Goal: Task Accomplishment & Management: Use online tool/utility

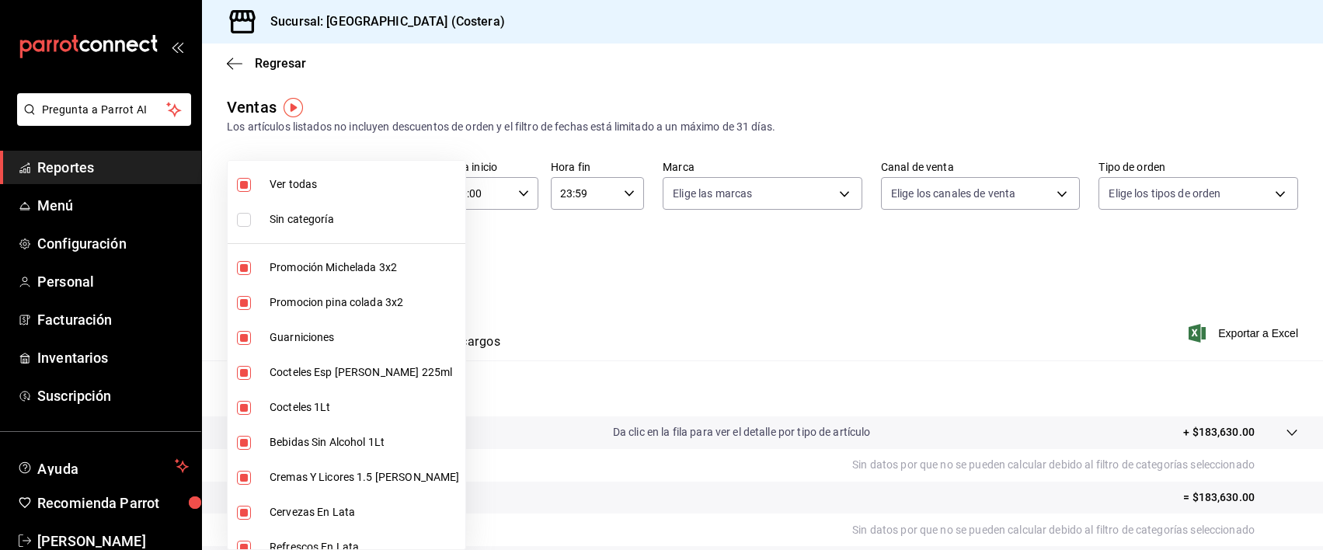
click at [239, 187] on input "checkbox" at bounding box center [244, 185] width 14 height 14
checkbox input "false"
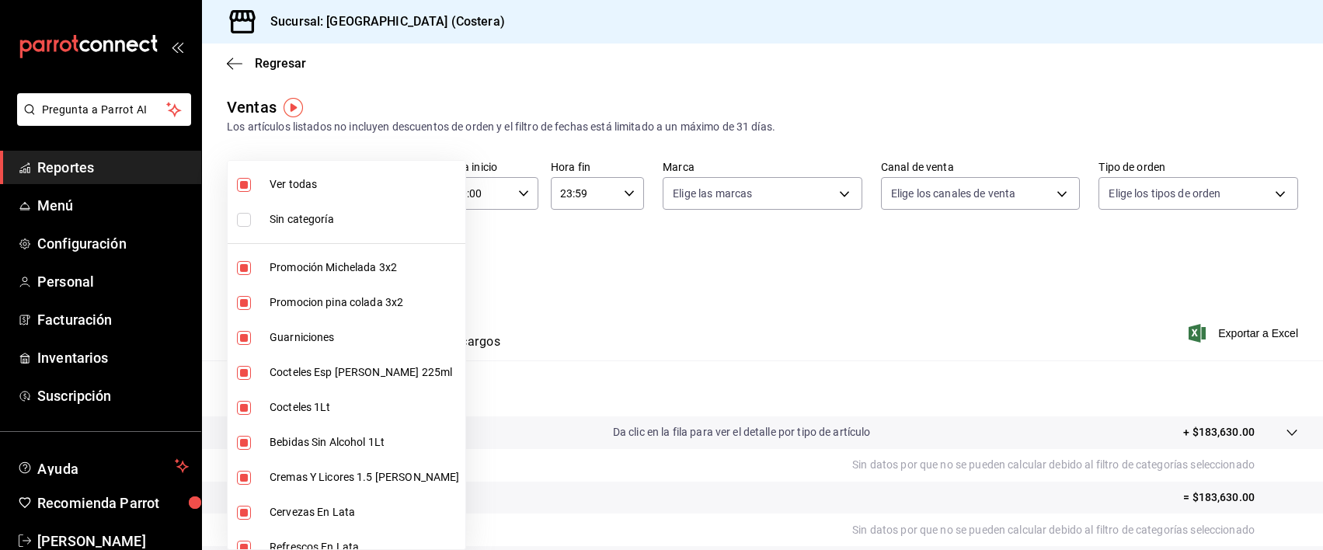
checkbox input "false"
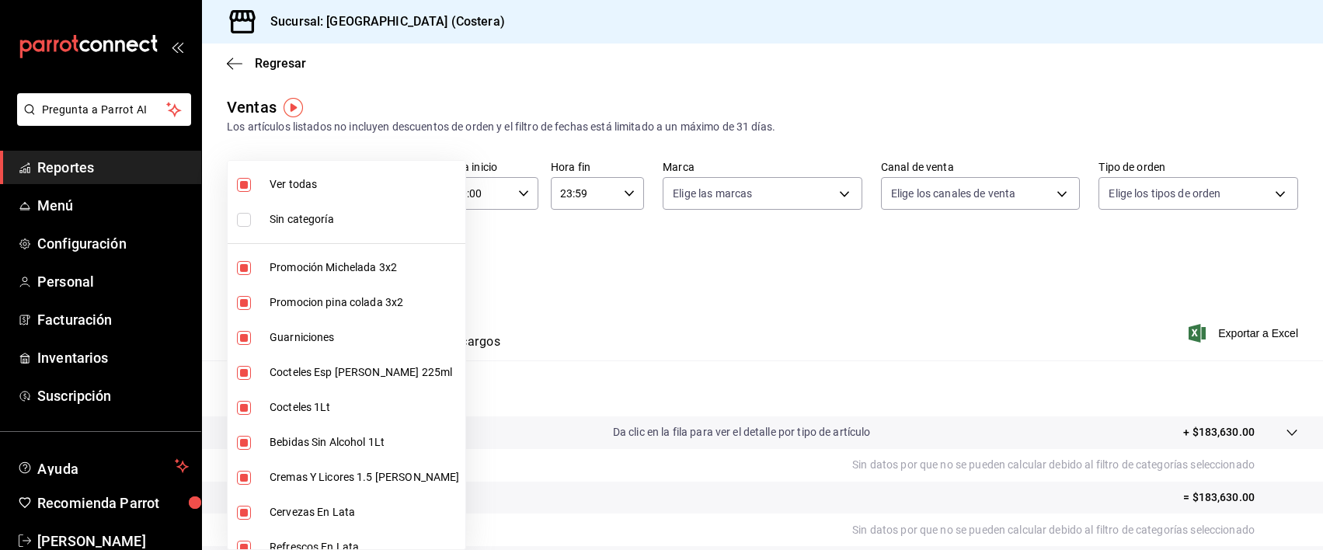
checkbox input "false"
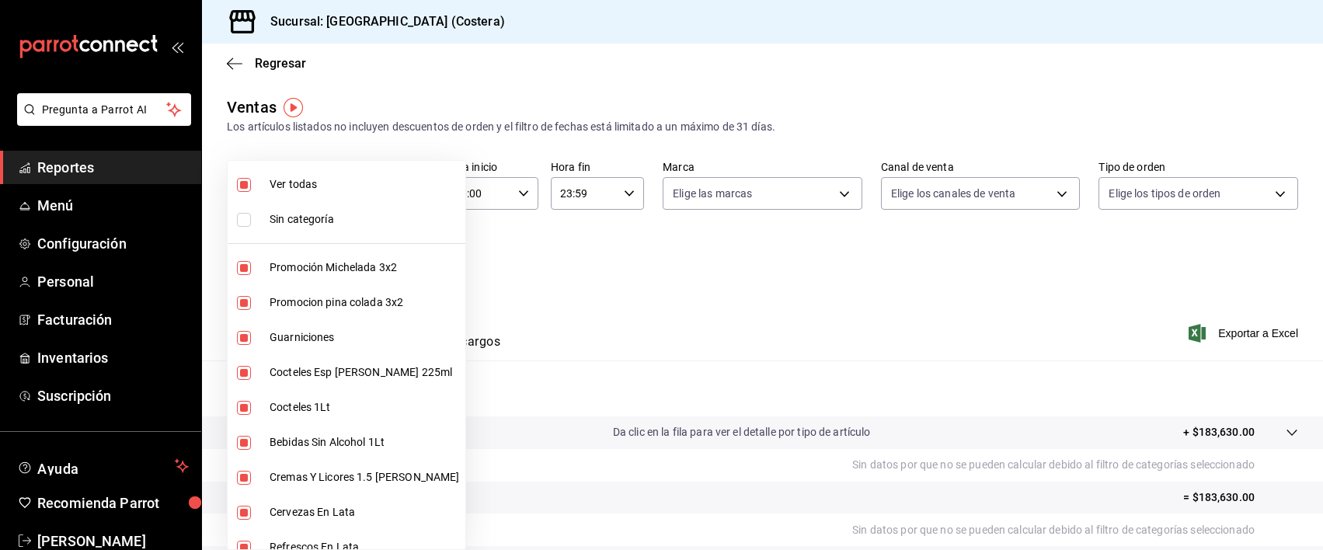
checkbox input "false"
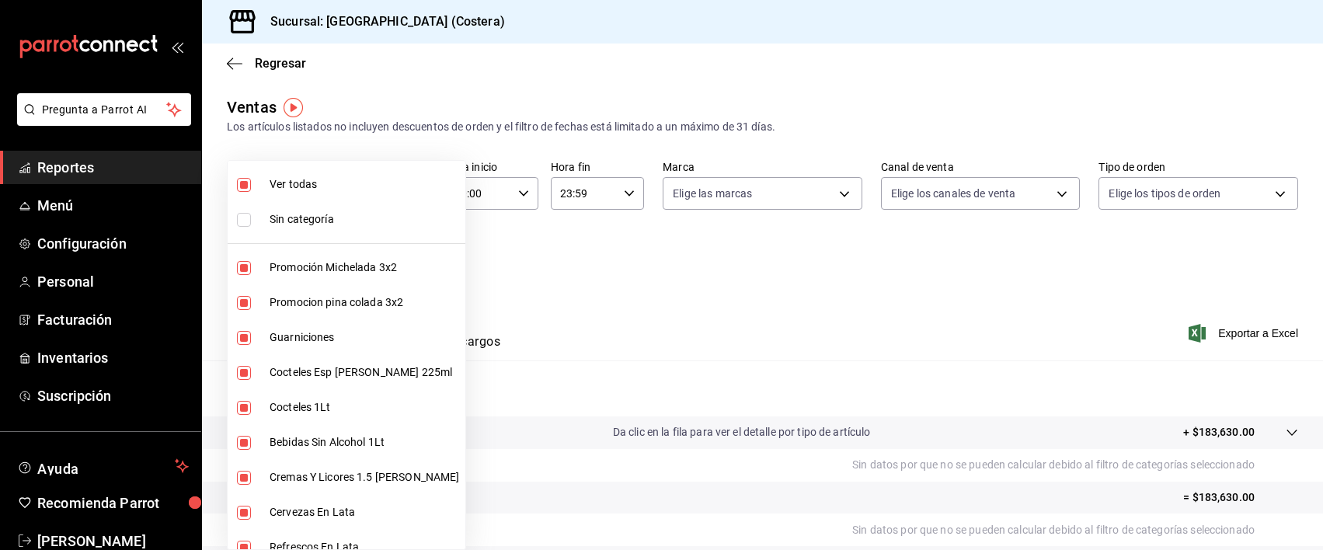
checkbox input "false"
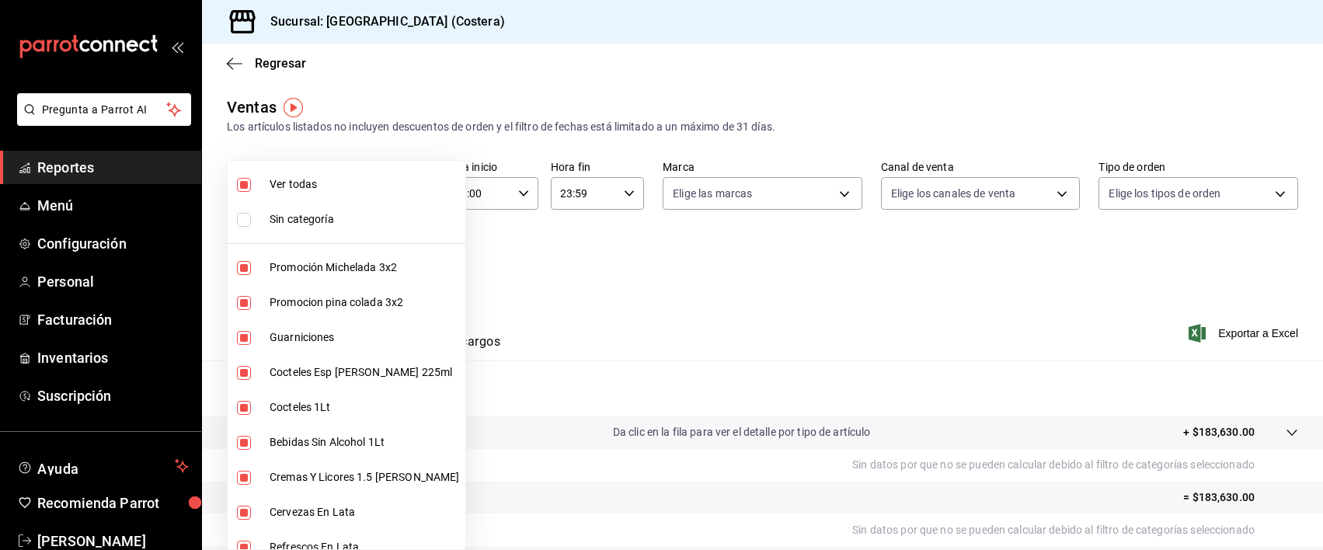
checkbox input "false"
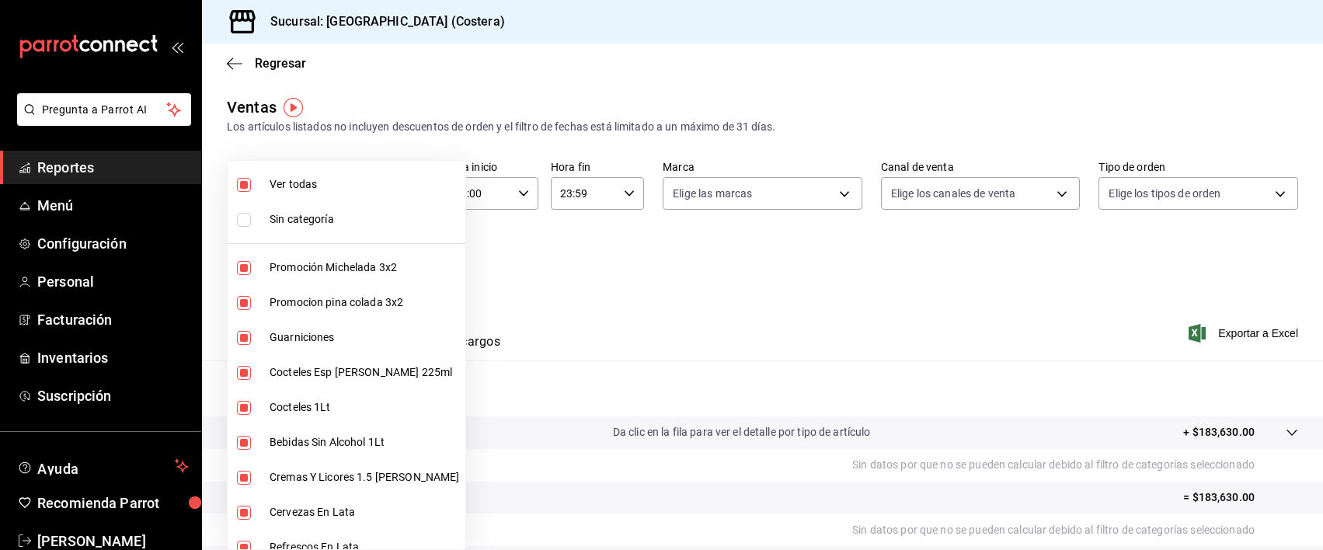
checkbox input "false"
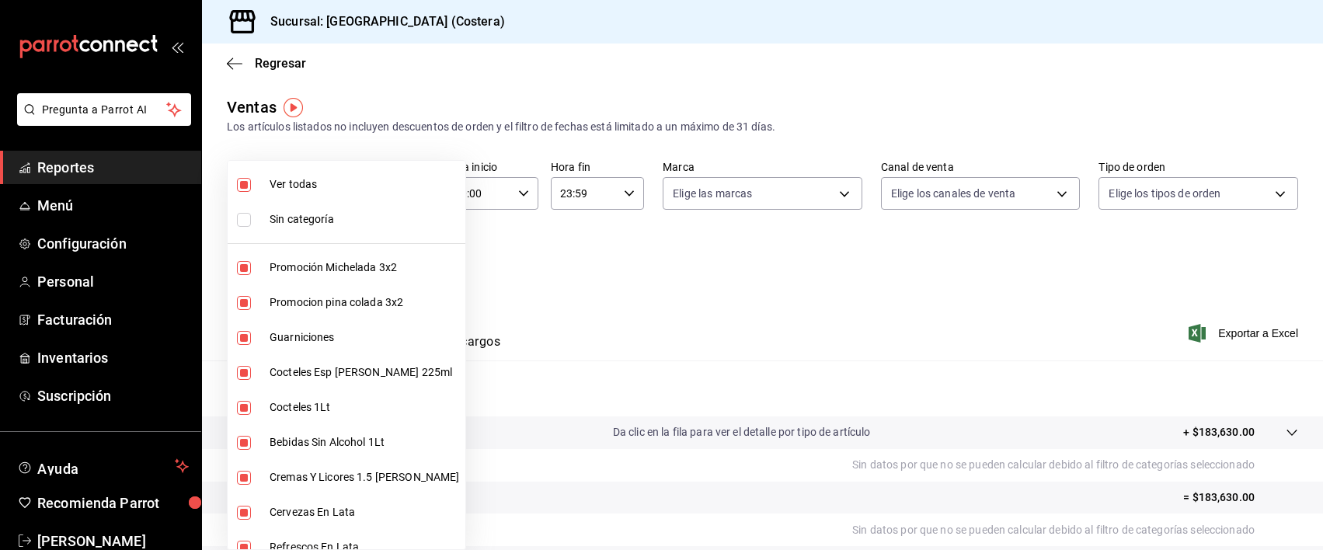
checkbox input "false"
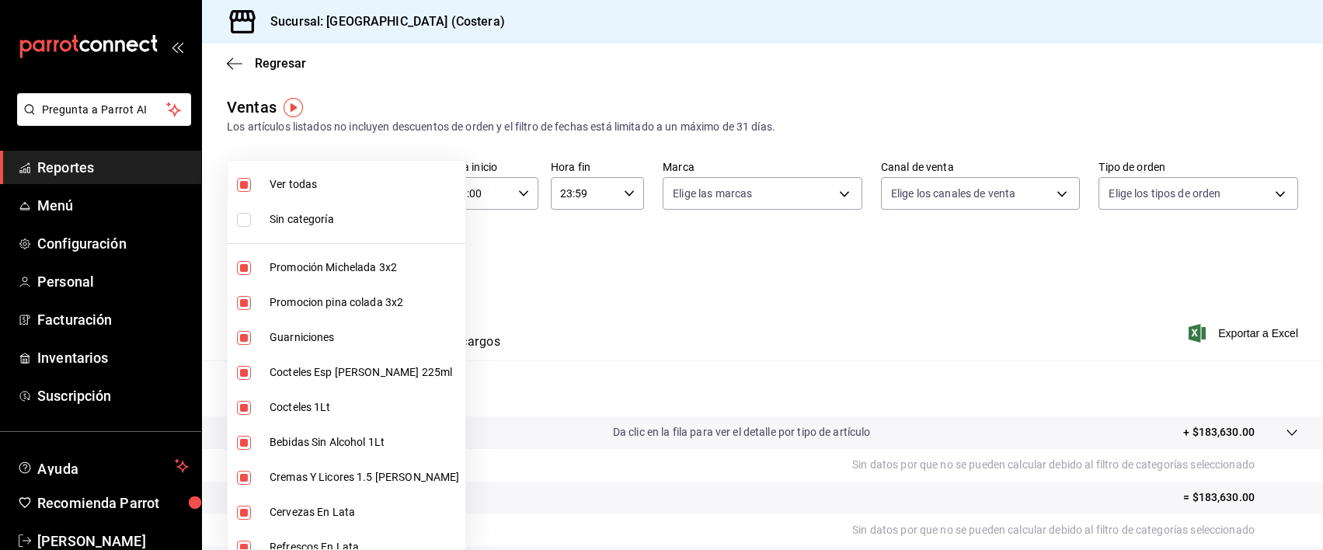
checkbox input "false"
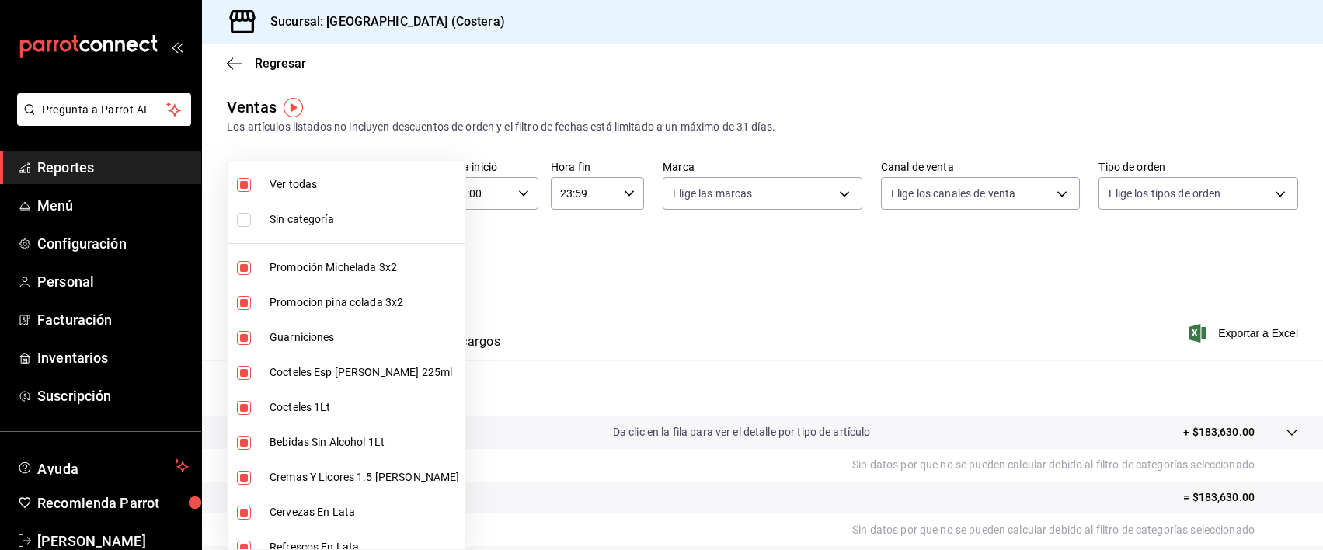
checkbox input "false"
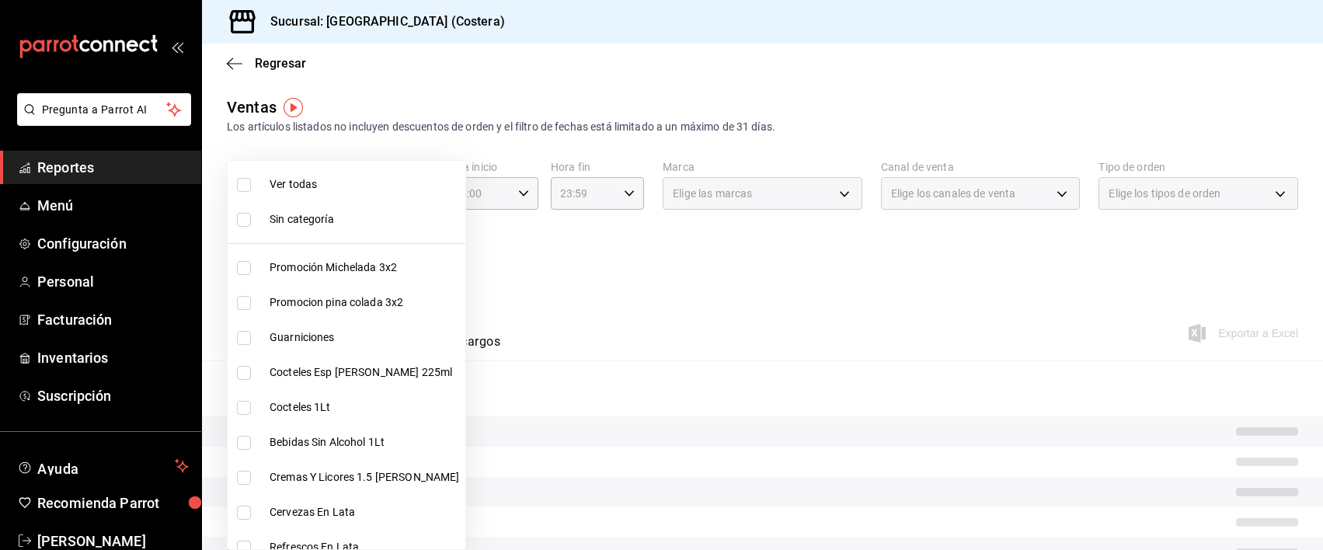
click at [876, 79] on div at bounding box center [661, 275] width 1323 height 550
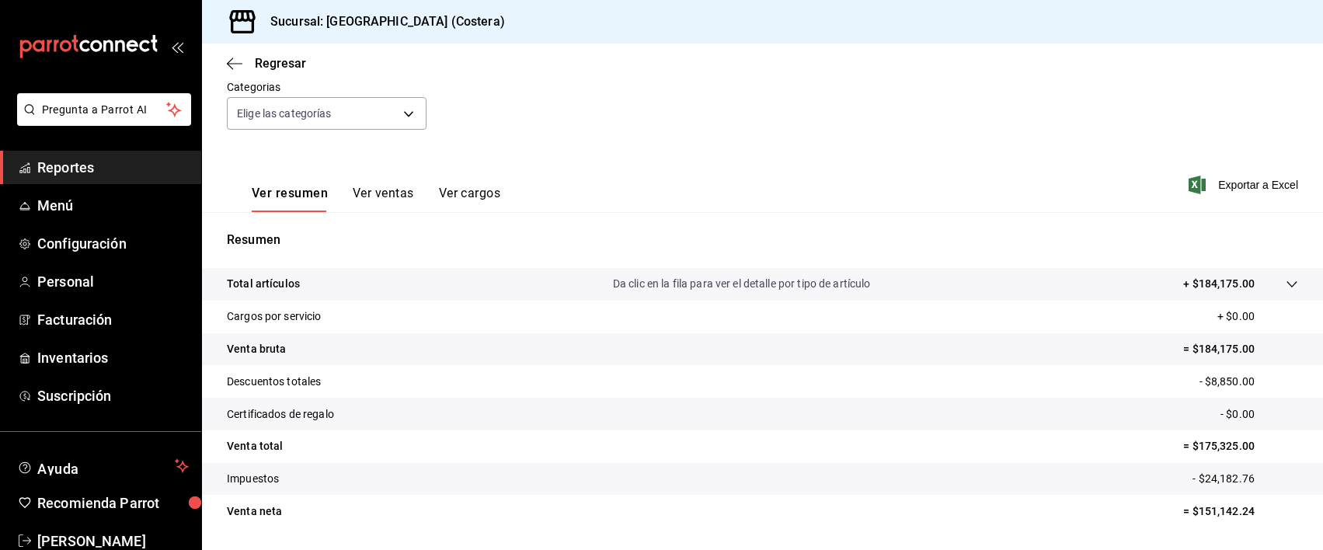
scroll to position [194, 0]
